Goal: Transaction & Acquisition: Purchase product/service

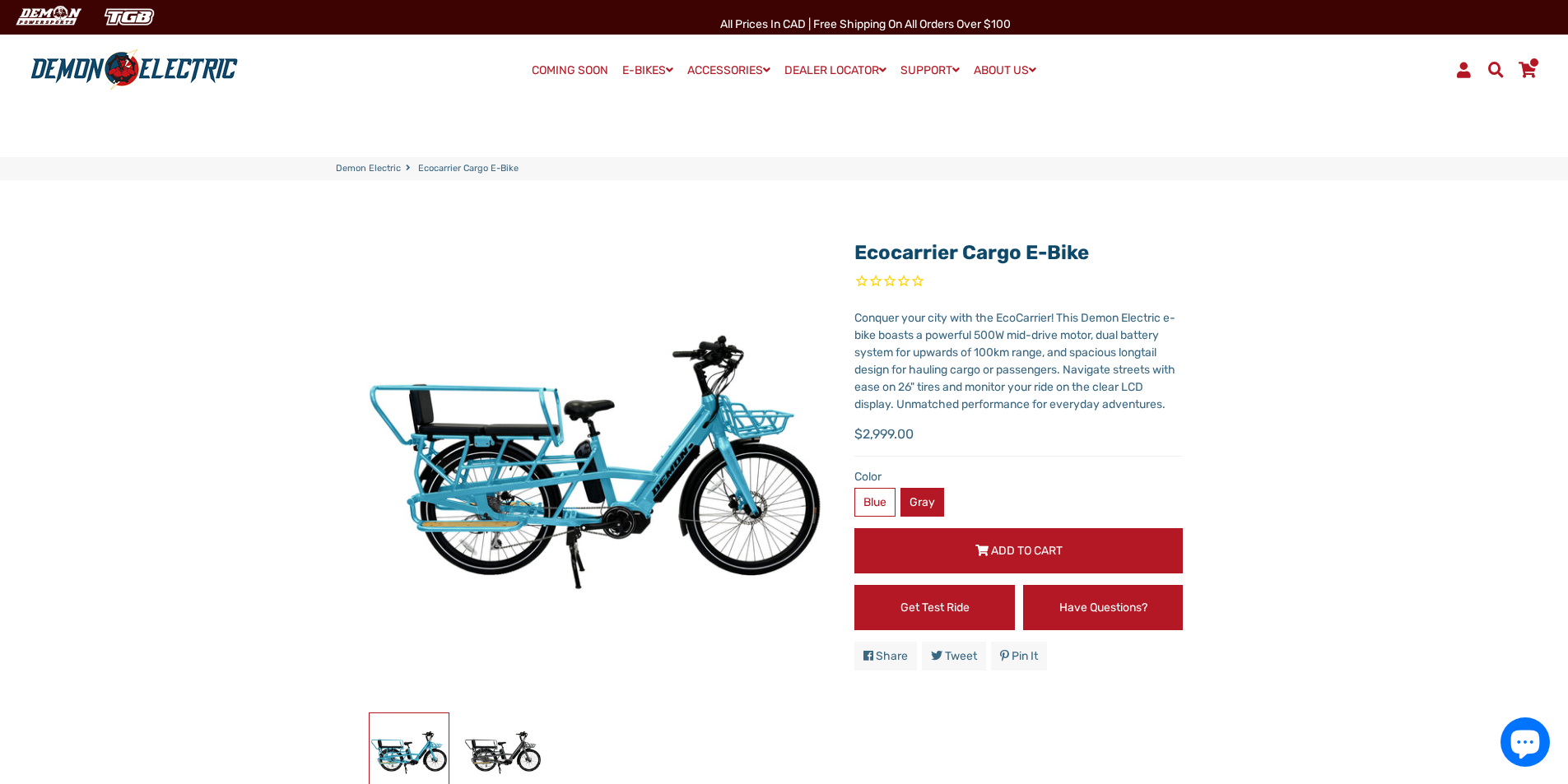
click at [936, 494] on label "Gray" at bounding box center [922, 502] width 43 height 28
click at [878, 503] on label "Blue" at bounding box center [875, 502] width 41 height 28
click at [937, 553] on button "Add to Cart" at bounding box center [1018, 551] width 328 height 45
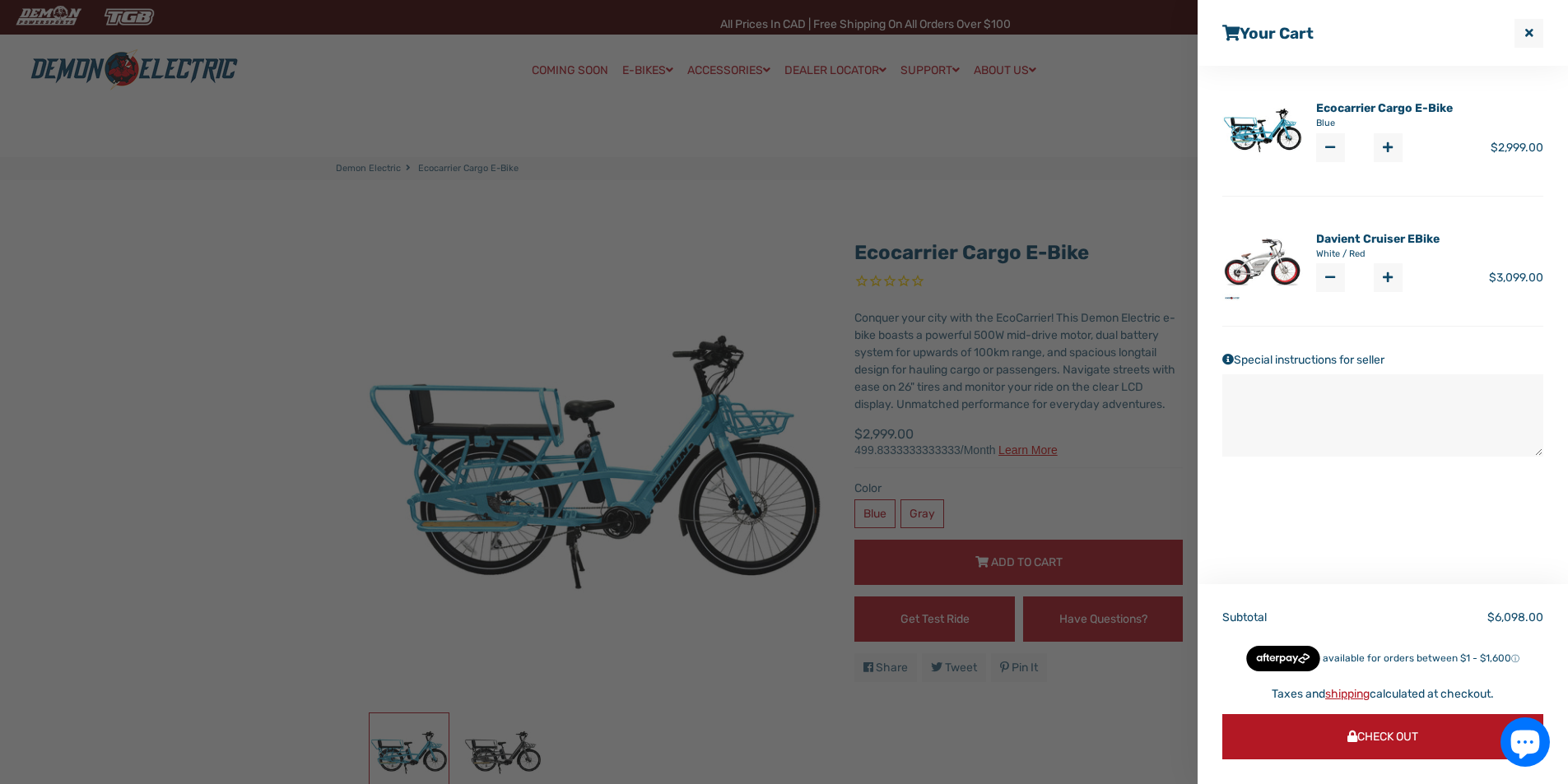
click at [1348, 109] on link "Ecocarrier Cargo E-Bike" at bounding box center [1384, 108] width 137 height 18
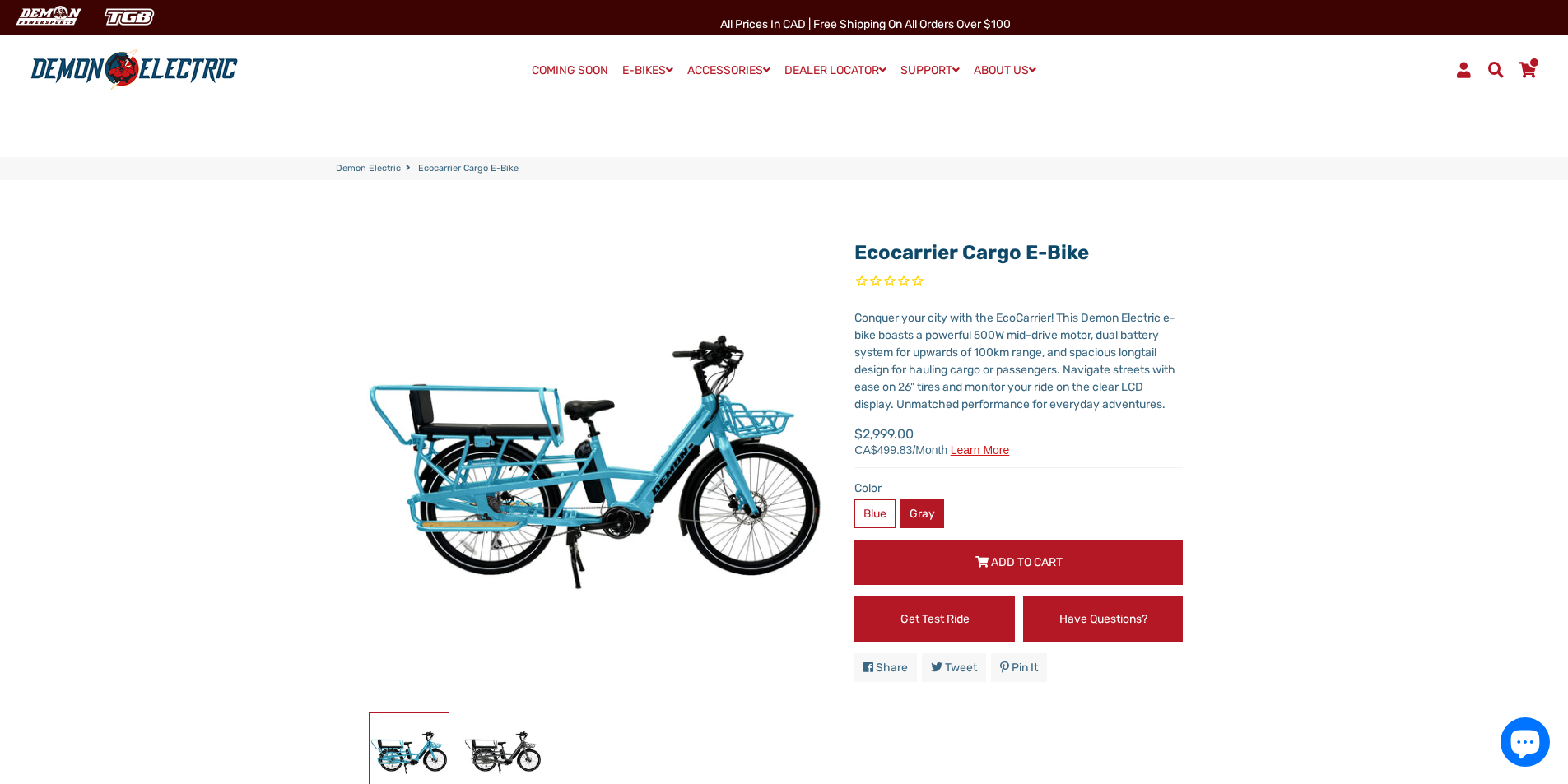
drag, startPoint x: 912, startPoint y: 512, endPoint x: 926, endPoint y: 508, distance: 14.6
click at [916, 512] on label "Gray" at bounding box center [922, 513] width 43 height 28
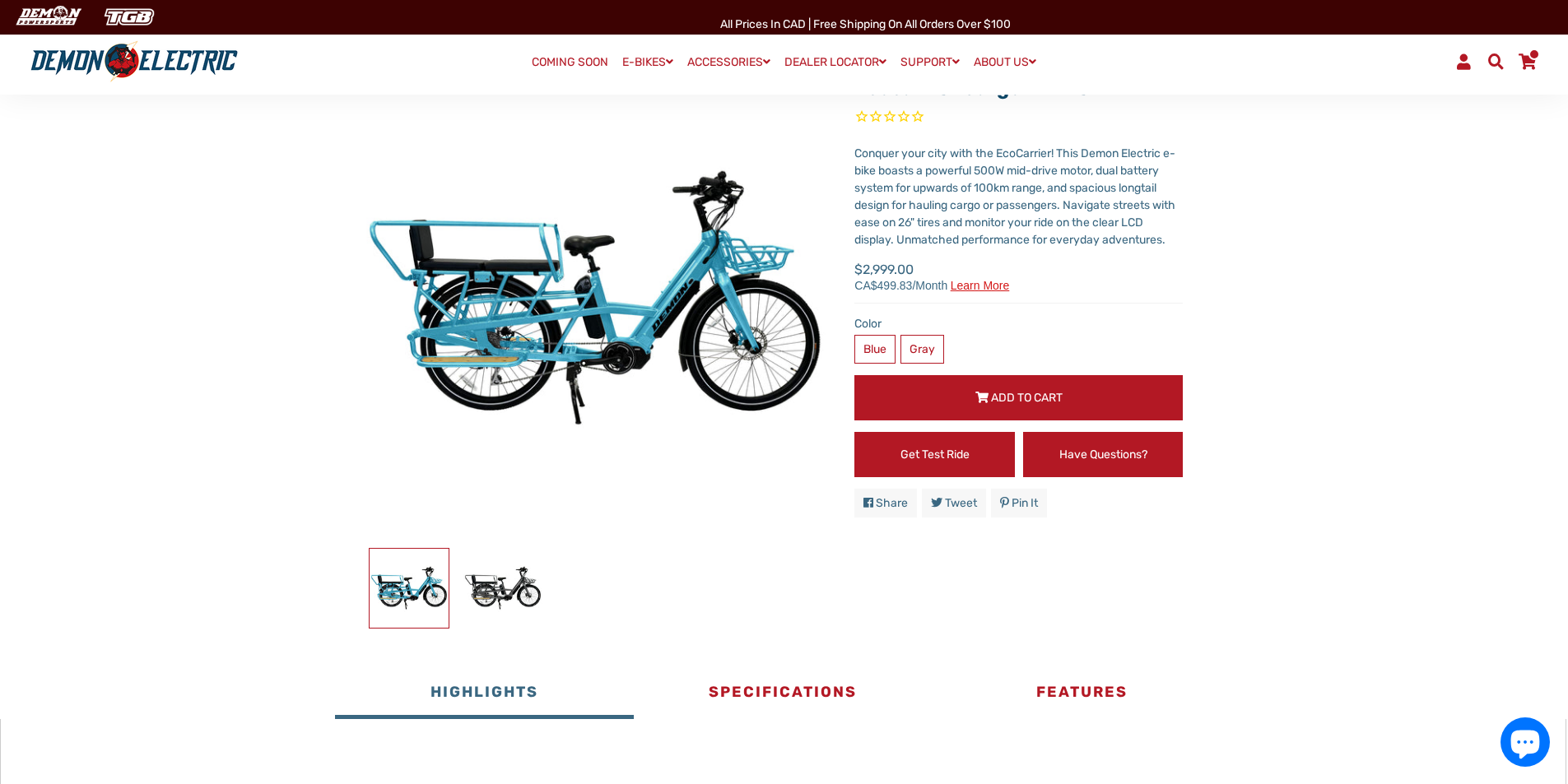
scroll to position [412, 0]
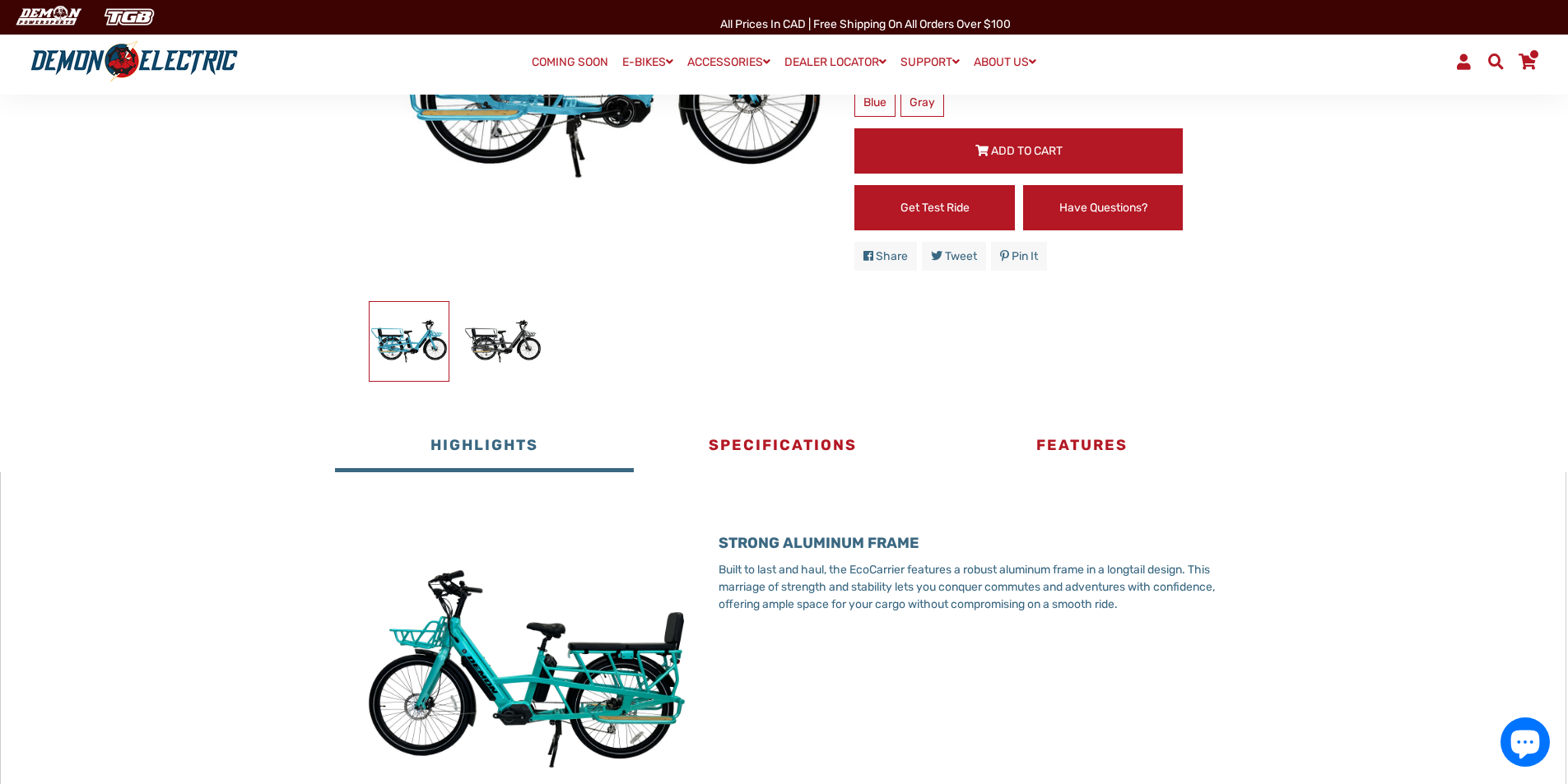
click at [1529, 65] on span at bounding box center [1528, 61] width 20 height 16
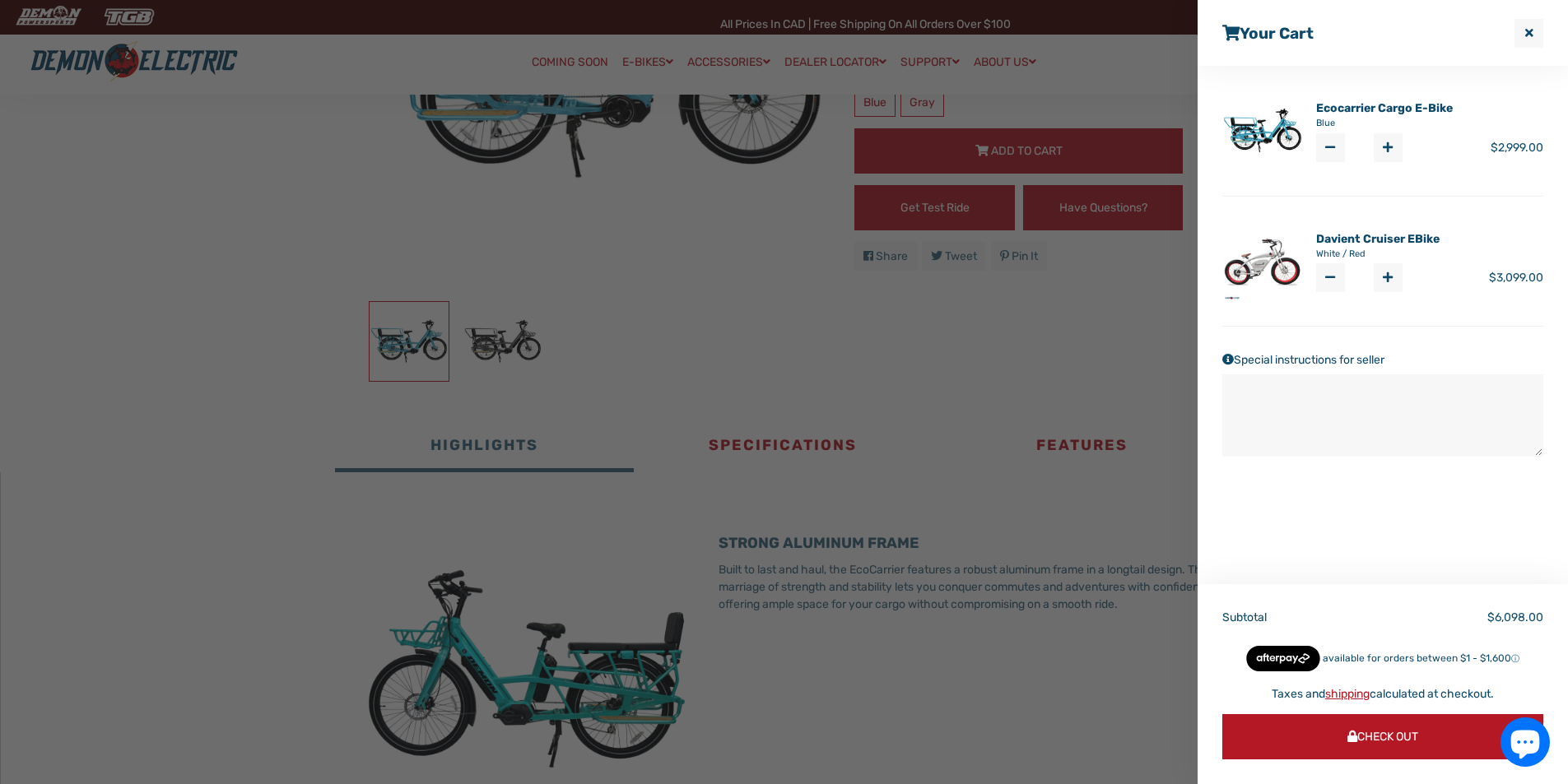
click at [1393, 110] on link "Ecocarrier Cargo E-Bike" at bounding box center [1384, 108] width 137 height 18
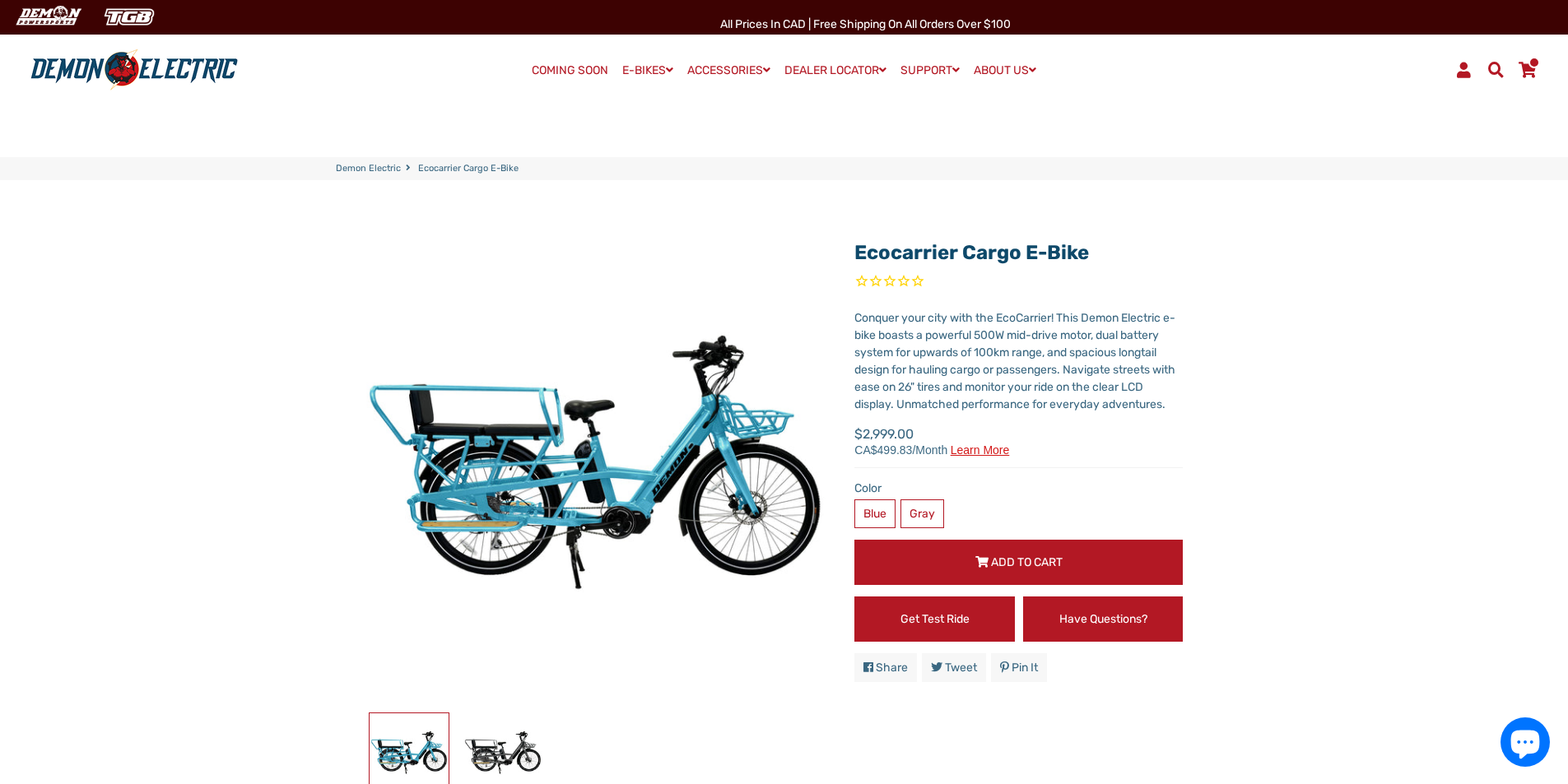
click at [1532, 67] on span at bounding box center [1535, 63] width 12 height 12
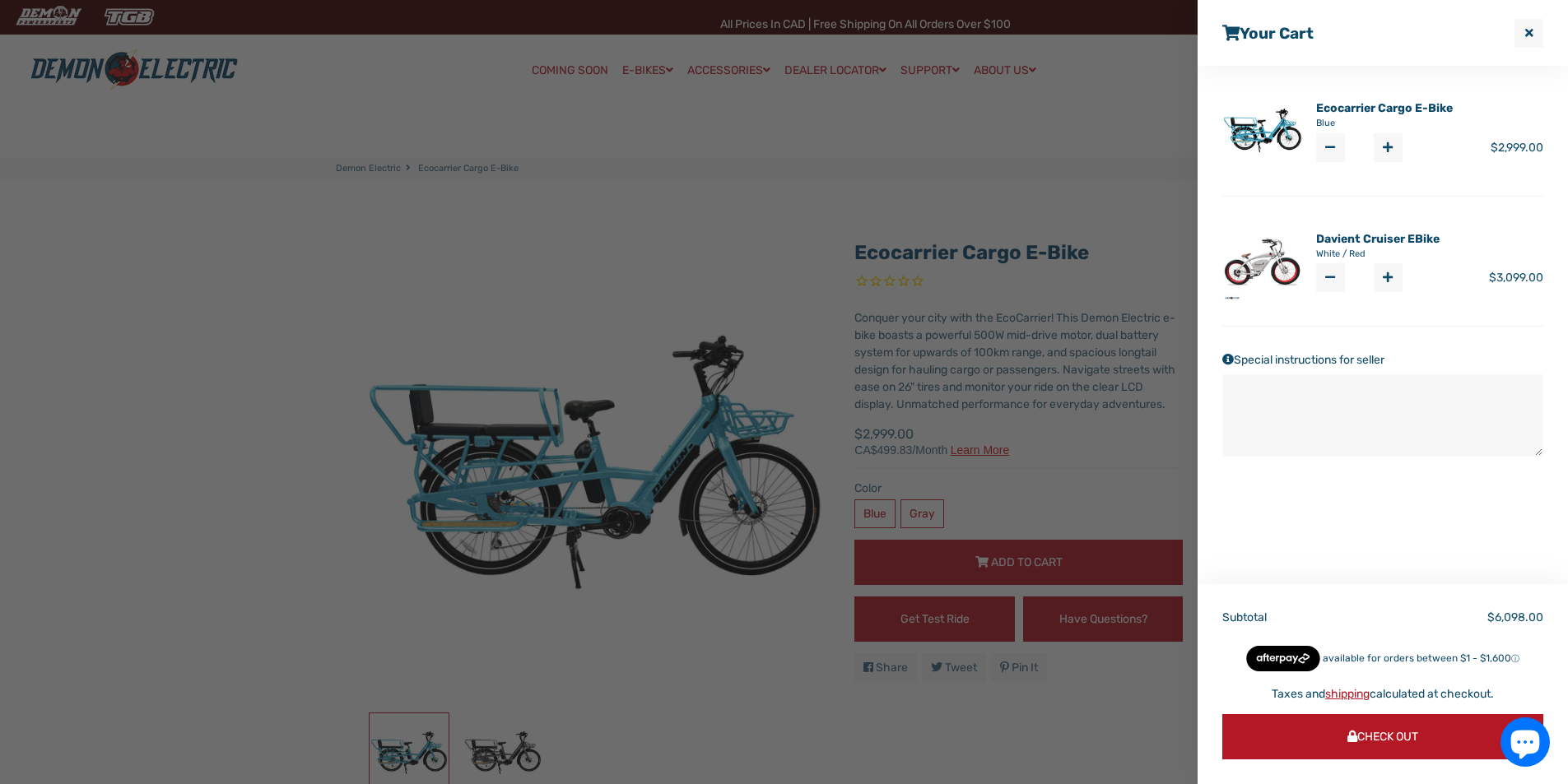
click at [1338, 735] on button "Check Out" at bounding box center [1382, 737] width 321 height 45
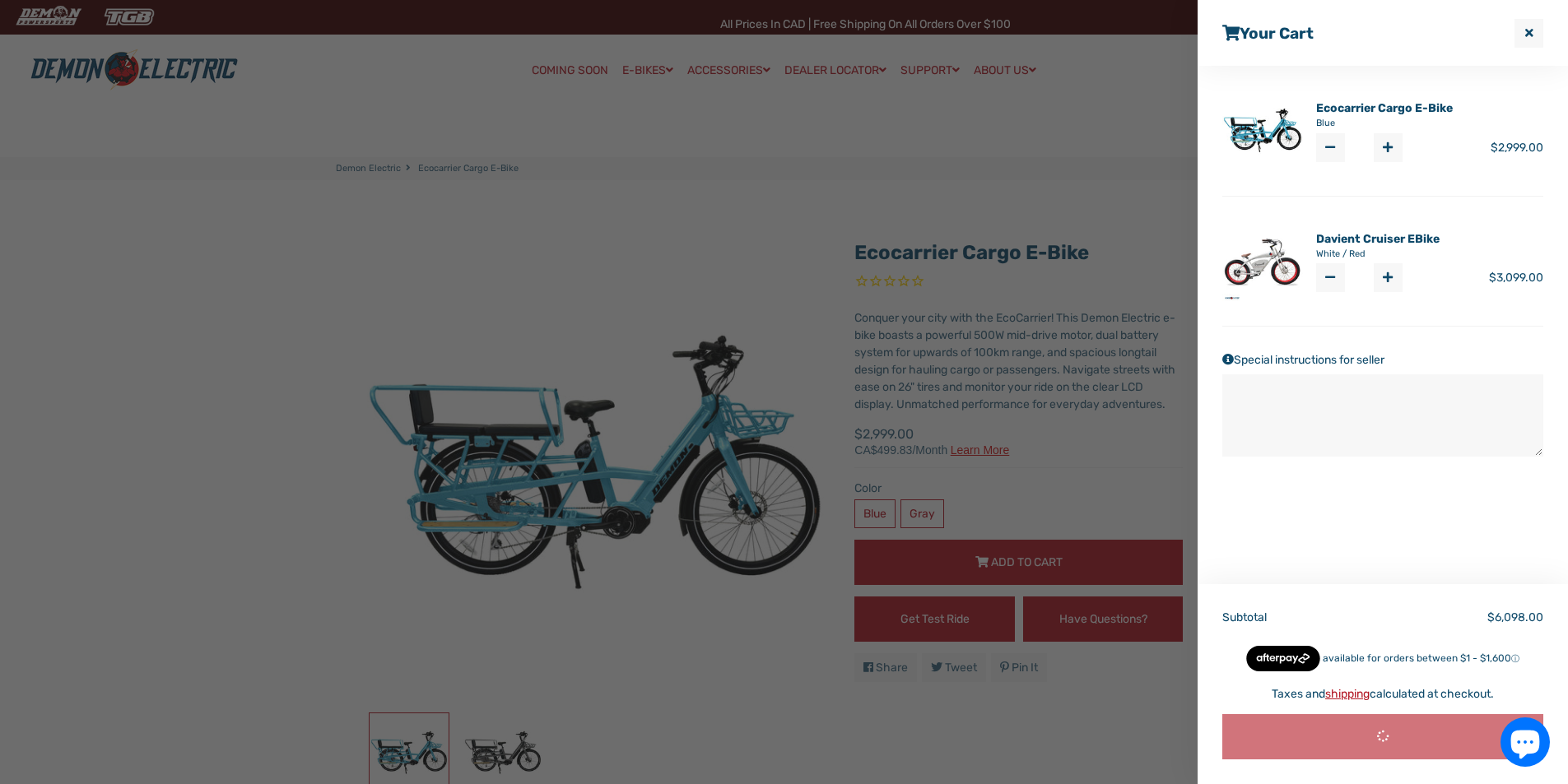
click at [896, 221] on div at bounding box center [784, 392] width 1568 height 784
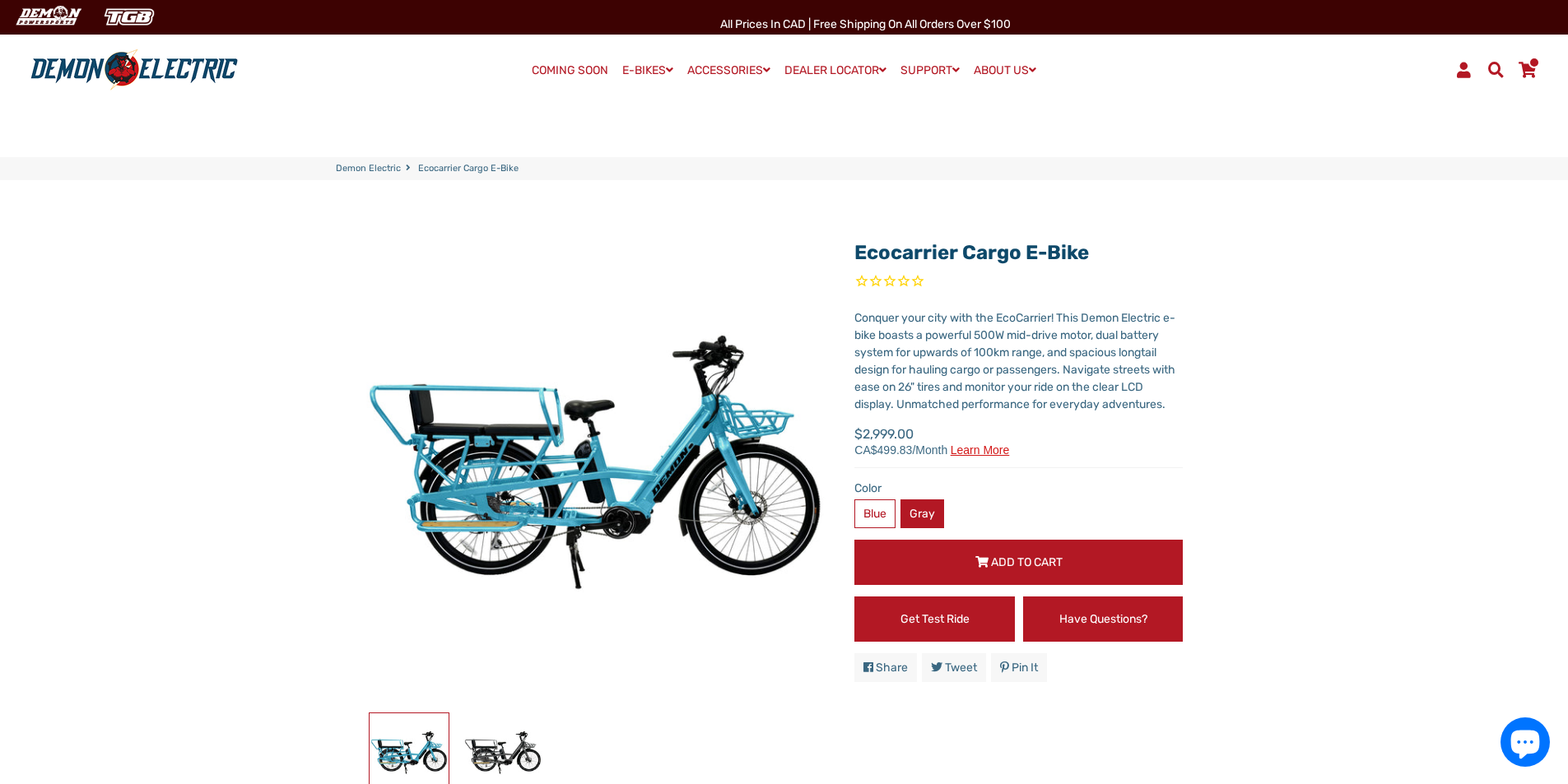
click at [923, 525] on label "Gray" at bounding box center [922, 513] width 43 height 28
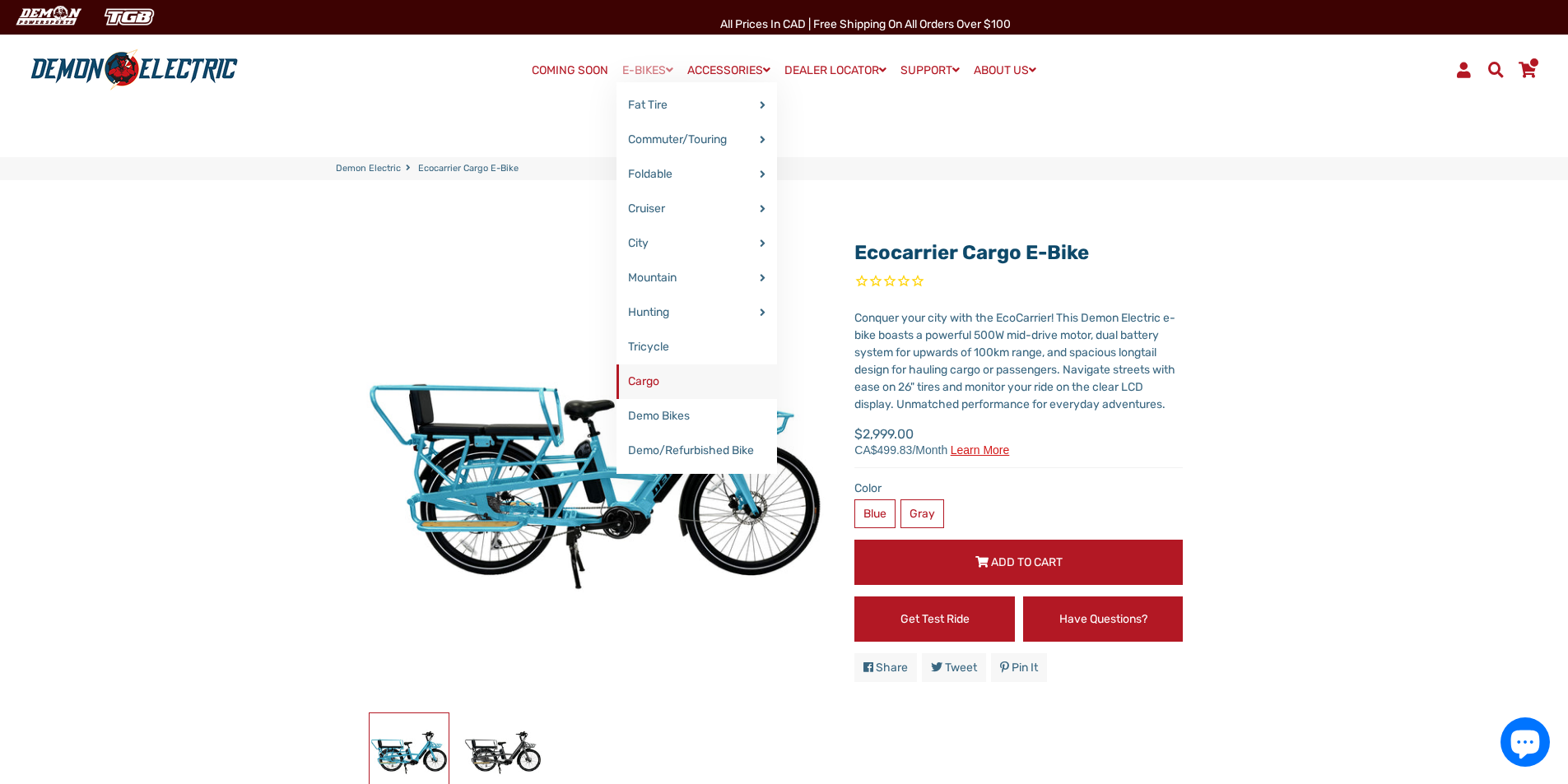
click at [690, 384] on link "Cargo" at bounding box center [696, 381] width 160 height 34
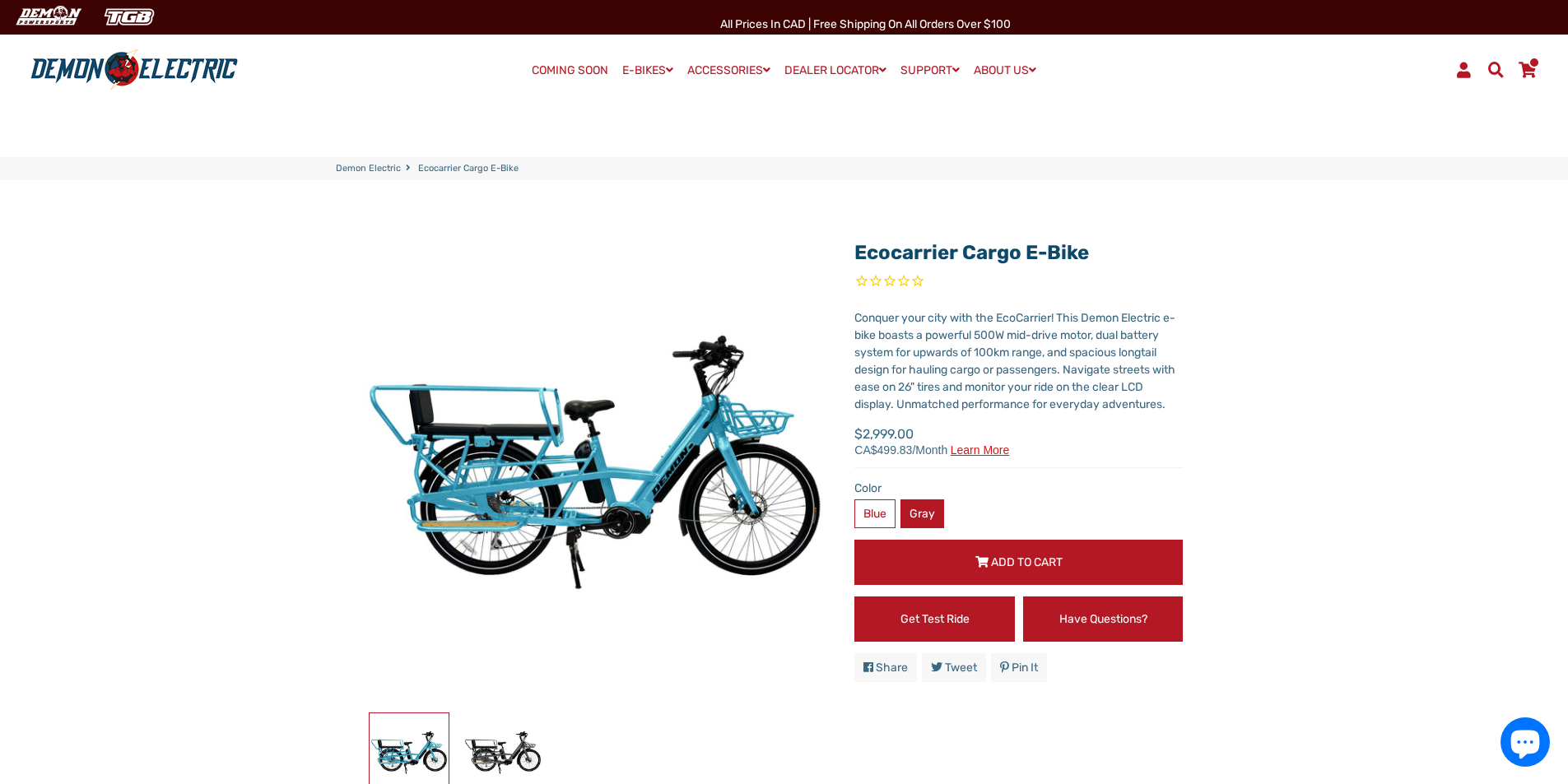
click at [936, 509] on label "Gray" at bounding box center [922, 513] width 43 height 28
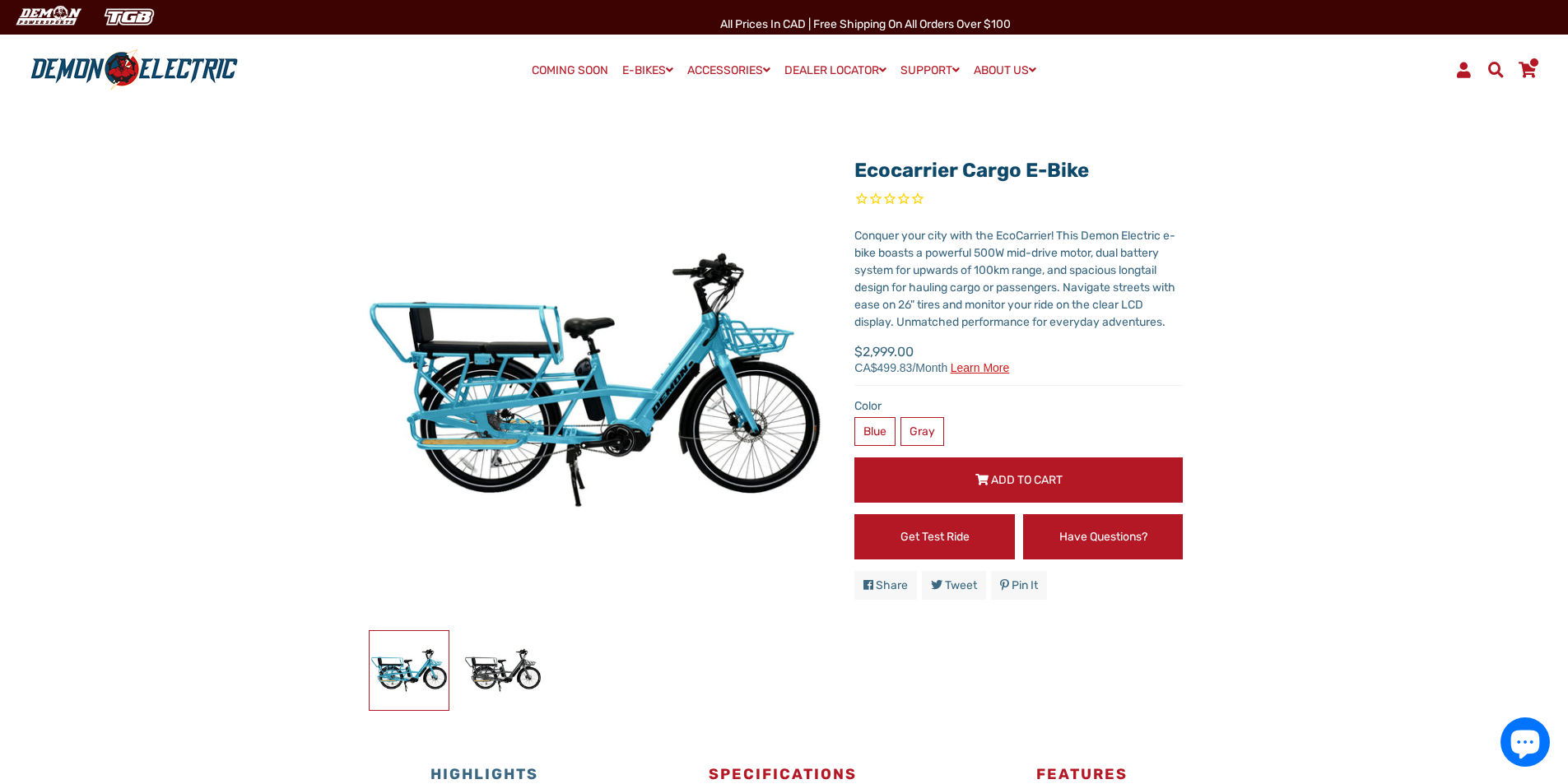
scroll to position [164, 0]
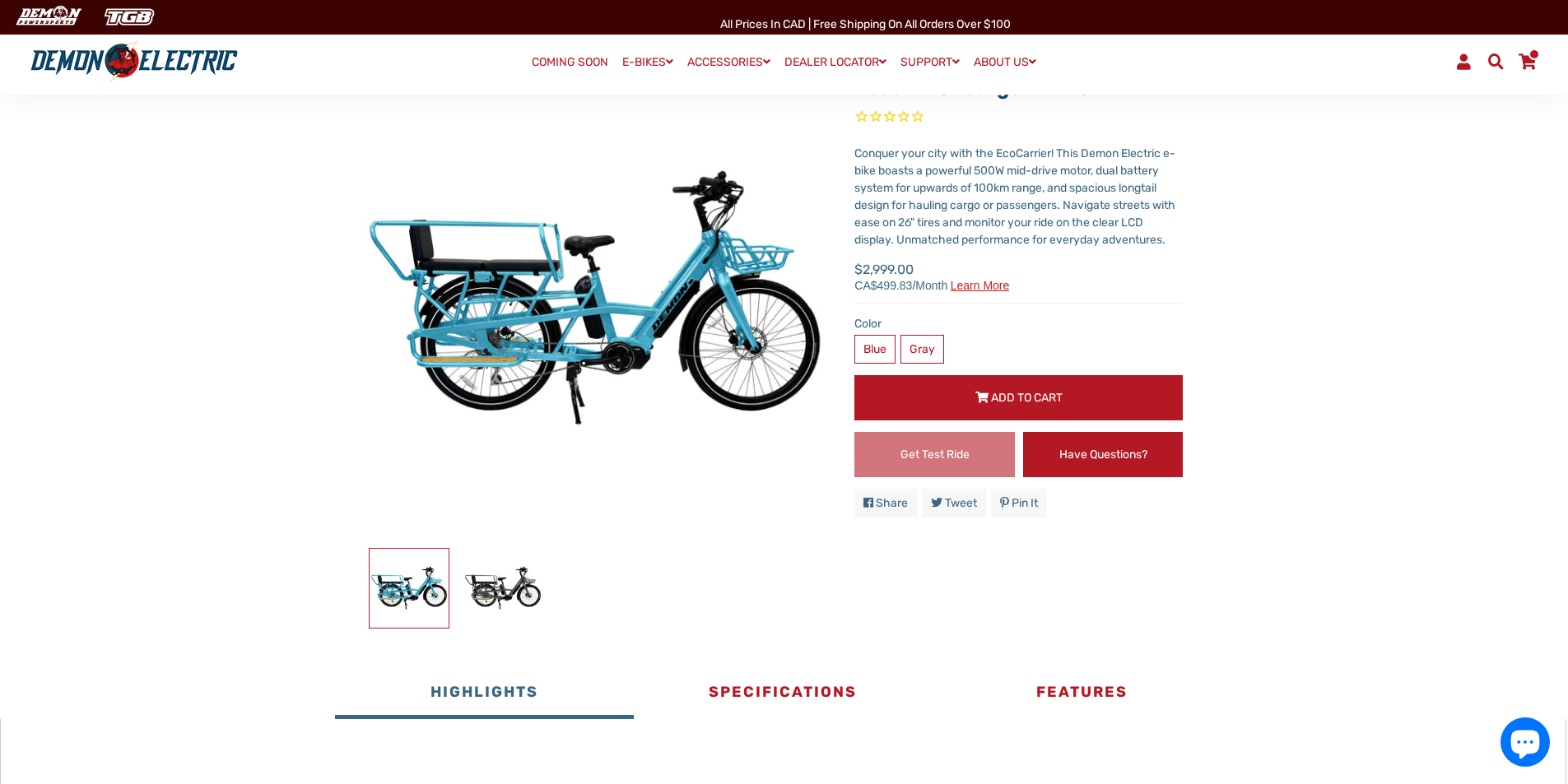
click at [934, 466] on link "Get Test Ride" at bounding box center [934, 455] width 160 height 45
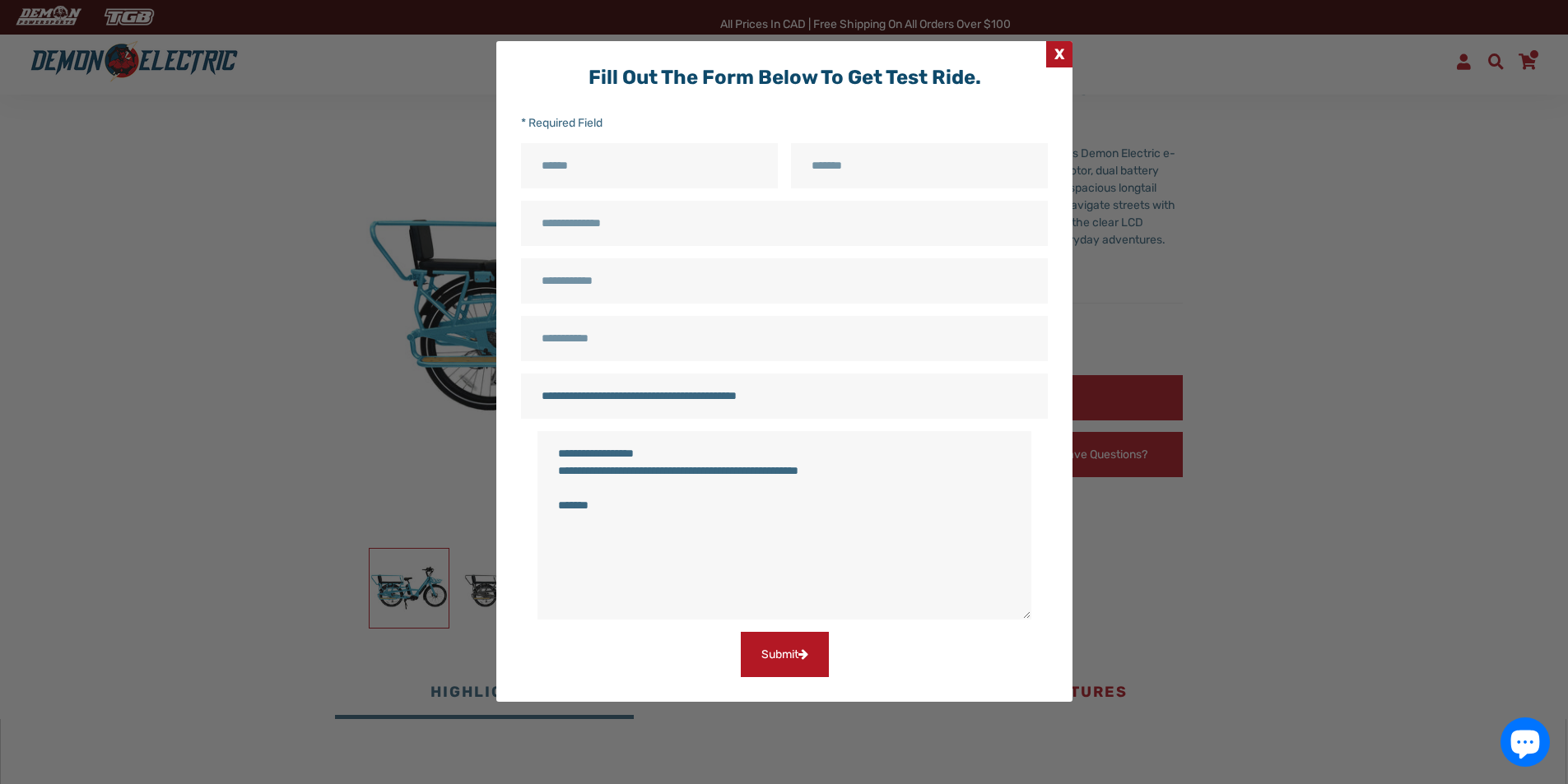
click at [1071, 58] on span "X" at bounding box center [1059, 54] width 27 height 27
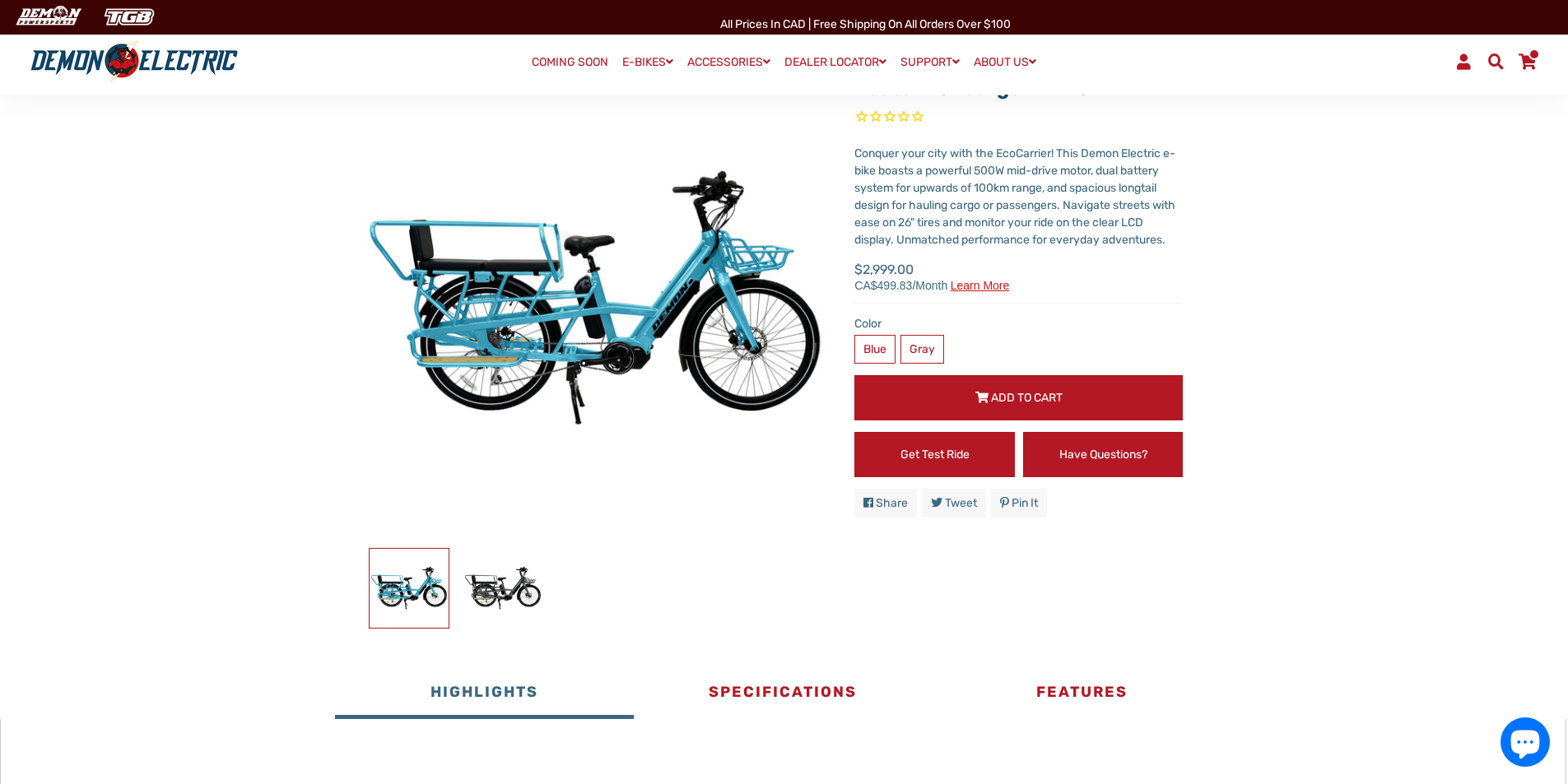
scroll to position [0, 0]
